Goal: Find specific page/section: Find specific page/section

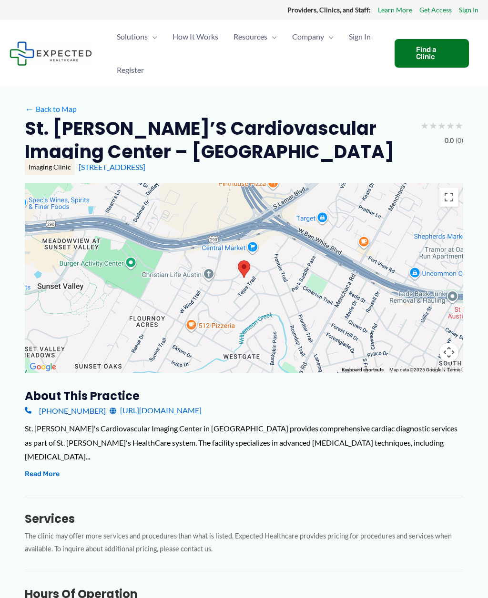
scroll to position [2, 0]
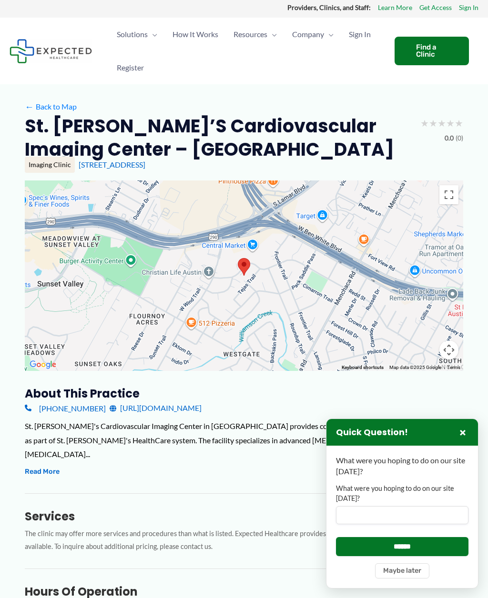
click at [390, 433] on h3 "Quick Question!" at bounding box center [372, 432] width 72 height 11
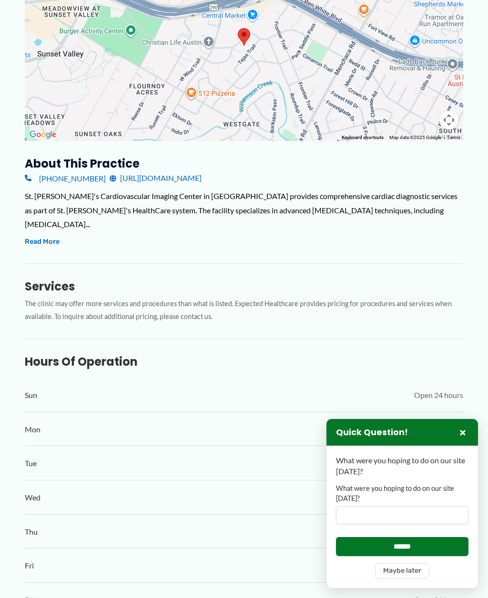
scroll to position [234, 0]
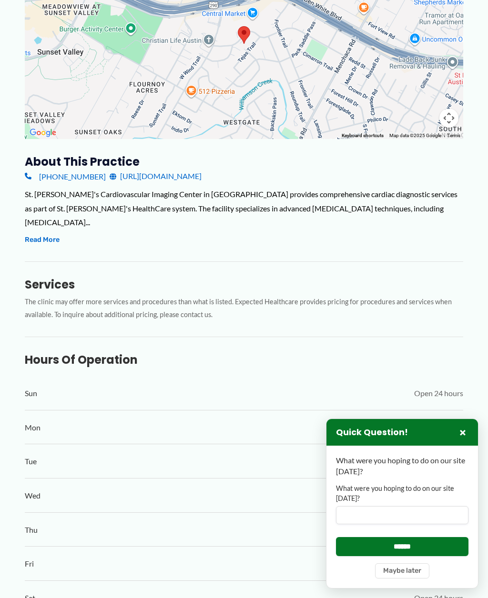
click at [462, 438] on button "×" at bounding box center [462, 432] width 11 height 11
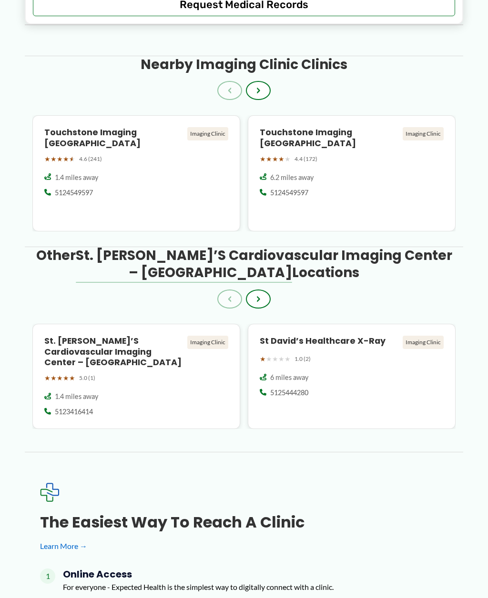
scroll to position [1153, 0]
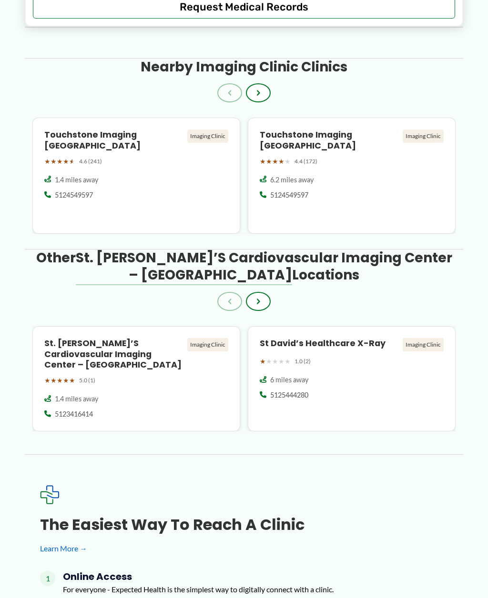
click at [140, 338] on h4 "St. [PERSON_NAME]’s Cardiovascular Imaging Center – [GEOGRAPHIC_DATA]" at bounding box center [113, 354] width 139 height 33
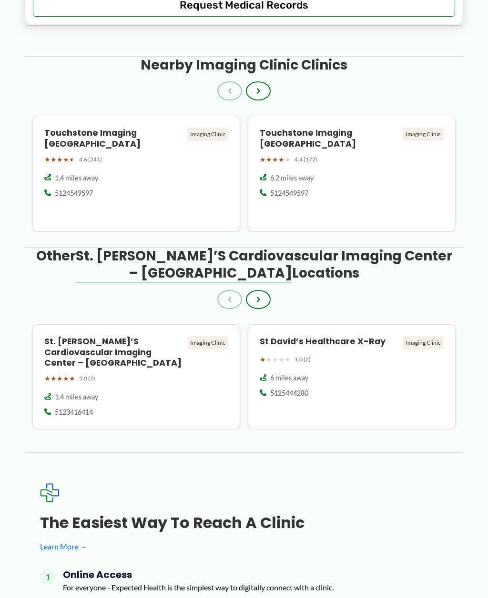
scroll to position [1185, 0]
